Goal: Transaction & Acquisition: Obtain resource

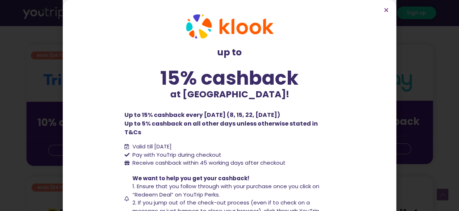
scroll to position [25, 0]
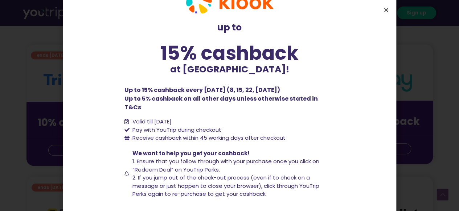
click at [384, 8] on icon "Close" at bounding box center [385, 9] width 5 height 5
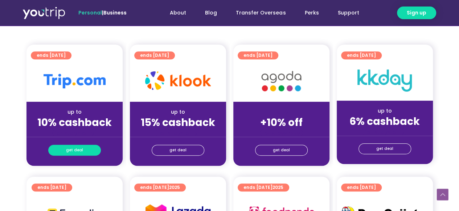
click at [90, 149] on link "get deal" at bounding box center [74, 150] width 53 height 11
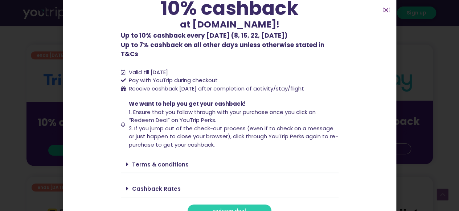
scroll to position [56, 0]
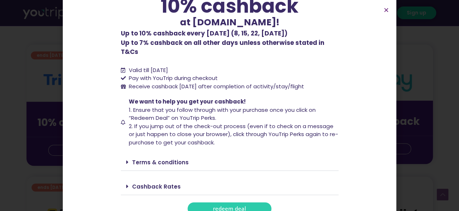
click at [152, 183] on link "Cashback Rates" at bounding box center [156, 187] width 49 height 8
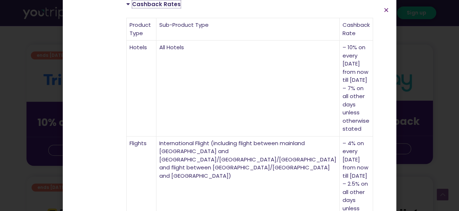
scroll to position [324, 0]
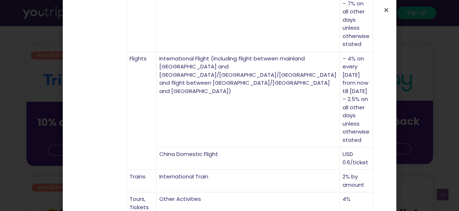
click at [385, 11] on icon "Close" at bounding box center [385, 9] width 5 height 5
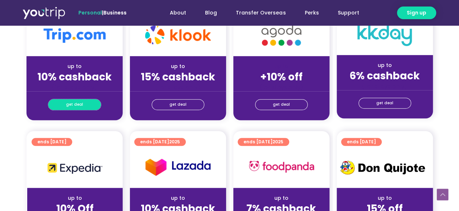
scroll to position [216, 0]
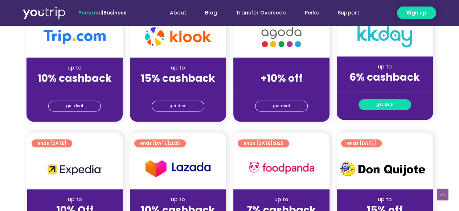
click at [370, 101] on link "get deal" at bounding box center [384, 104] width 53 height 11
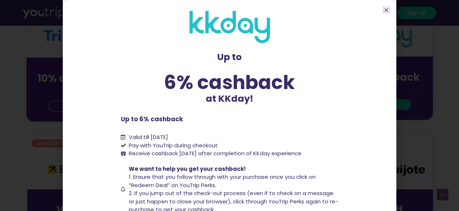
scroll to position [52, 0]
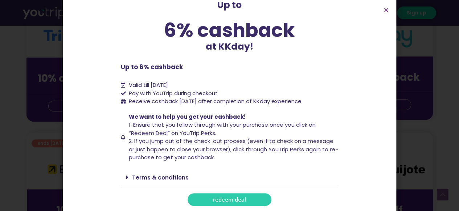
click at [199, 170] on div "Terms & conditions" at bounding box center [230, 177] width 218 height 17
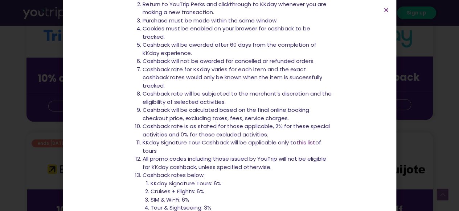
scroll to position [252, 0]
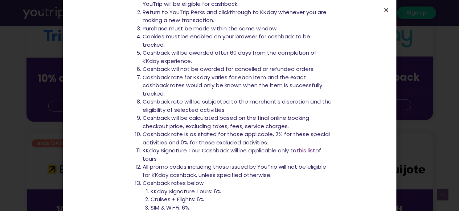
click at [386, 12] on icon "Close" at bounding box center [385, 9] width 5 height 5
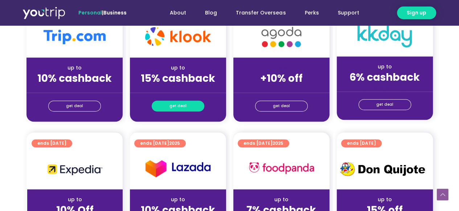
click at [183, 106] on span "get deal" at bounding box center [177, 106] width 17 height 10
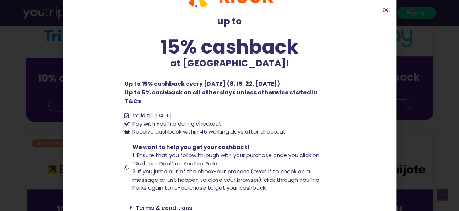
scroll to position [57, 0]
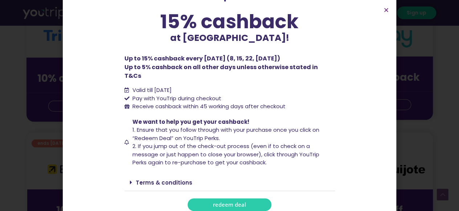
click at [227, 202] on span "redeem deal" at bounding box center [229, 204] width 33 height 5
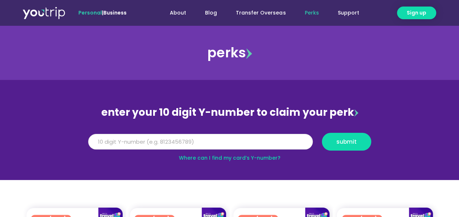
click at [165, 140] on input "Y Number" at bounding box center [200, 142] width 225 height 16
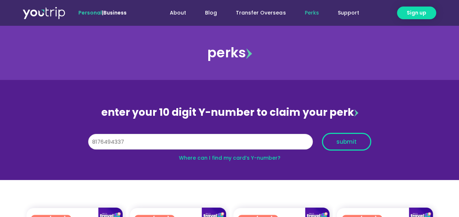
type input "8176494337"
click at [342, 148] on button "submit" at bounding box center [346, 142] width 49 height 18
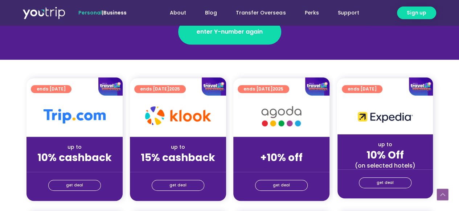
scroll to position [139, 0]
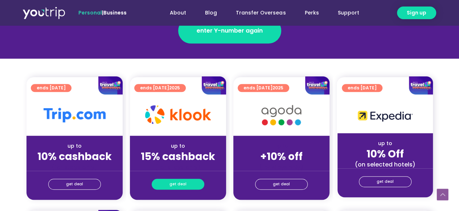
click at [175, 185] on span "get deal" at bounding box center [177, 185] width 17 height 10
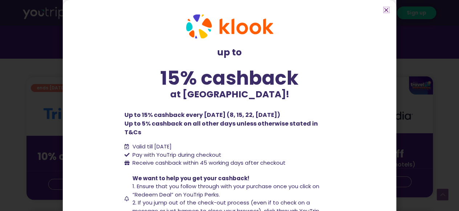
scroll to position [57, 0]
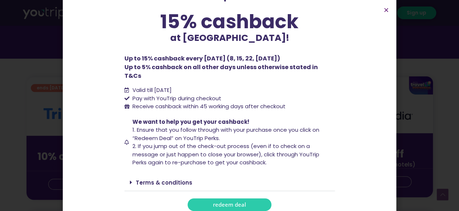
click at [221, 202] on span "redeem deal" at bounding box center [229, 204] width 33 height 5
